Goal: Information Seeking & Learning: Learn about a topic

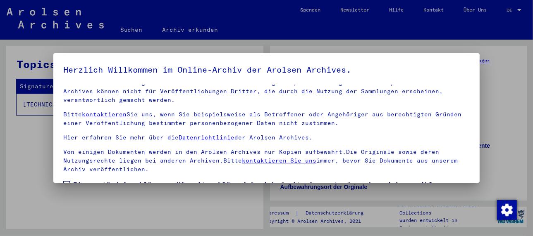
scroll to position [65, 0]
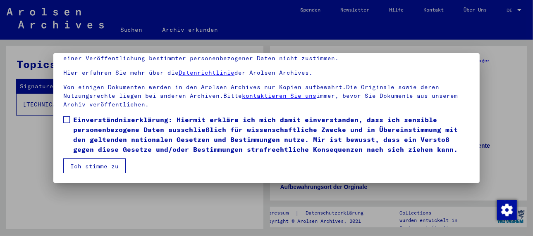
drag, startPoint x: 67, startPoint y: 118, endPoint x: 73, endPoint y: 124, distance: 8.8
click at [67, 118] on span at bounding box center [66, 120] width 7 height 7
drag, startPoint x: 102, startPoint y: 163, endPoint x: 108, endPoint y: 158, distance: 7.6
click at [102, 163] on button "Ich stimme zu" at bounding box center [94, 167] width 62 height 16
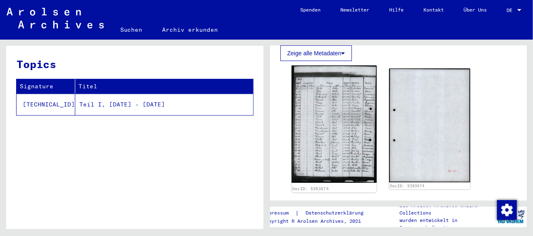
scroll to position [164, 0]
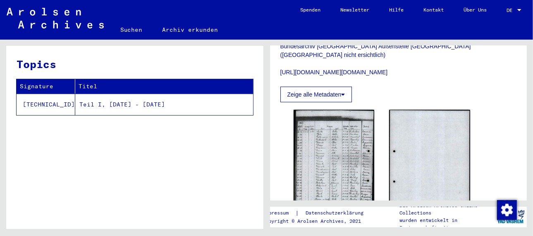
click at [344, 92] on icon at bounding box center [343, 95] width 4 height 6
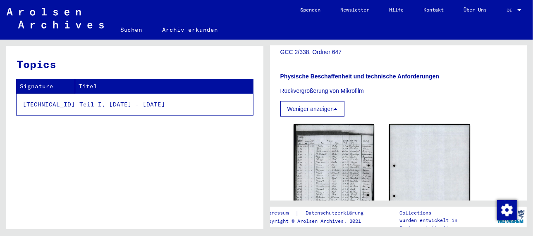
scroll to position [288, 0]
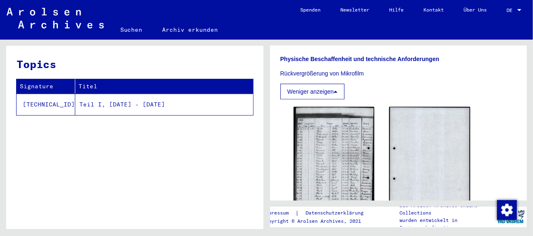
click at [337, 89] on icon at bounding box center [335, 92] width 4 height 6
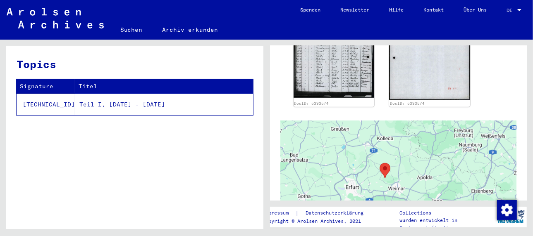
scroll to position [127, 0]
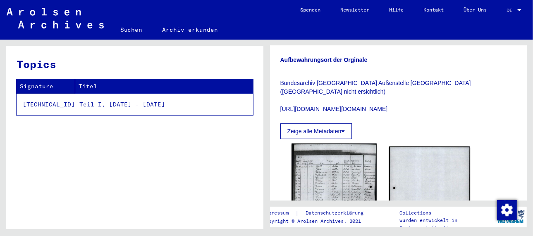
click at [333, 165] on img at bounding box center [333, 203] width 85 height 118
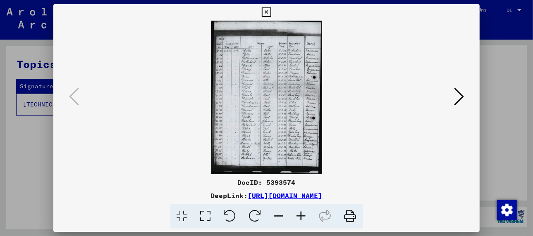
click at [298, 124] on img at bounding box center [266, 98] width 370 height 154
click at [299, 124] on img at bounding box center [266, 98] width 370 height 154
click at [301, 215] on icon at bounding box center [301, 216] width 22 height 25
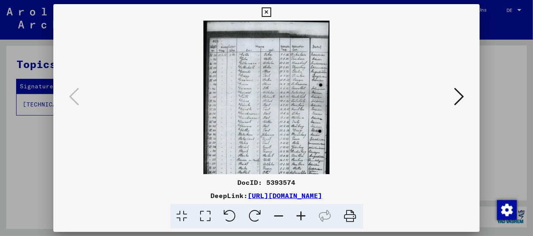
click at [301, 215] on icon at bounding box center [301, 216] width 22 height 25
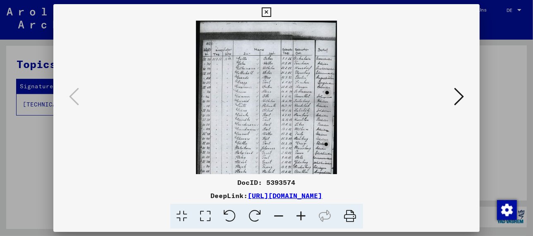
click at [301, 215] on icon at bounding box center [301, 216] width 22 height 25
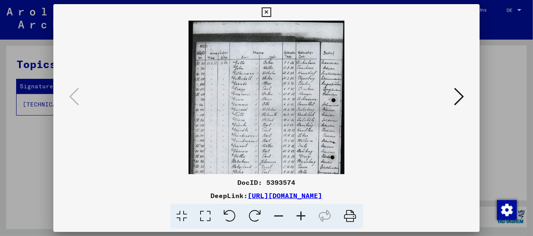
click at [301, 215] on icon at bounding box center [301, 216] width 22 height 25
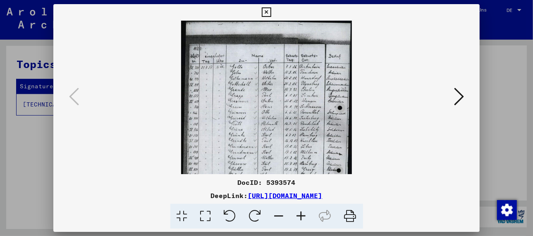
click at [301, 215] on icon at bounding box center [301, 216] width 22 height 25
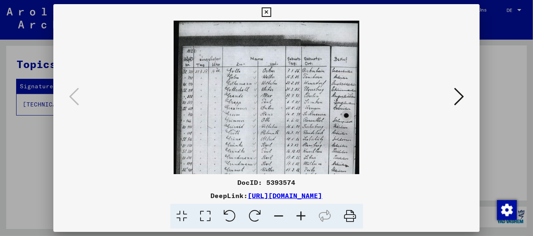
click at [301, 215] on icon at bounding box center [301, 216] width 22 height 25
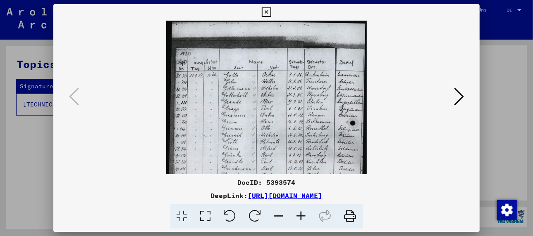
click at [301, 215] on icon at bounding box center [301, 216] width 22 height 25
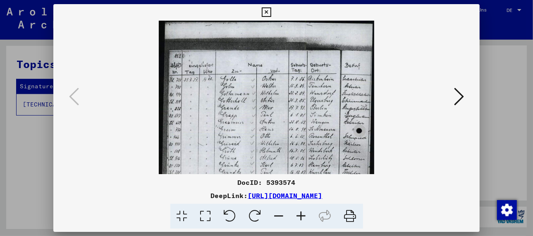
click at [301, 215] on icon at bounding box center [301, 216] width 22 height 25
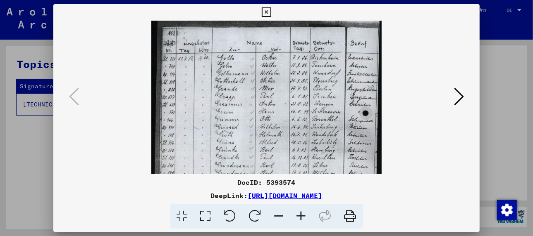
scroll to position [26, 0]
drag, startPoint x: 265, startPoint y: 149, endPoint x: 269, endPoint y: 118, distance: 31.3
click at [269, 118] on img at bounding box center [266, 154] width 230 height 319
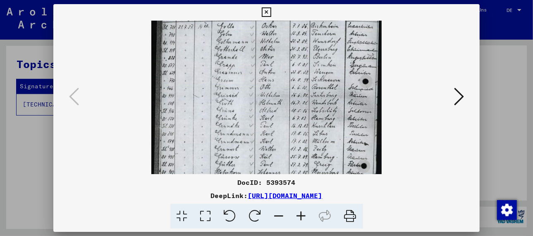
drag, startPoint x: 264, startPoint y: 156, endPoint x: 270, endPoint y: 119, distance: 38.0
click at [270, 119] on img at bounding box center [266, 123] width 230 height 319
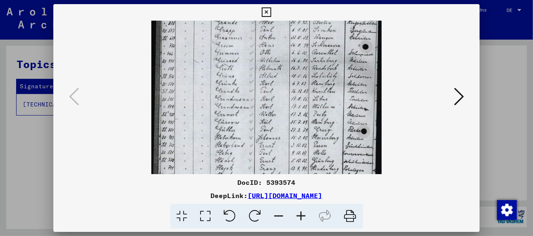
scroll to position [93, 0]
drag, startPoint x: 262, startPoint y: 165, endPoint x: 269, endPoint y: 126, distance: 39.5
click at [269, 126] on img at bounding box center [266, 87] width 230 height 319
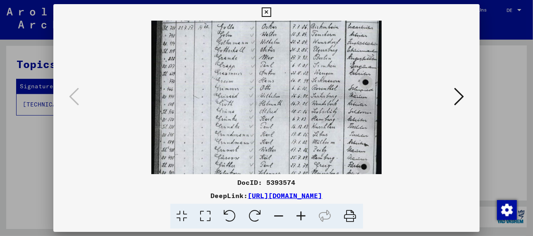
scroll to position [49, 0]
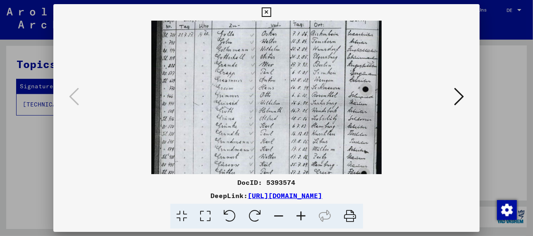
drag, startPoint x: 265, startPoint y: 68, endPoint x: 271, endPoint y: 113, distance: 45.5
click at [271, 113] on img at bounding box center [266, 130] width 230 height 319
